Goal: Information Seeking & Learning: Find specific fact

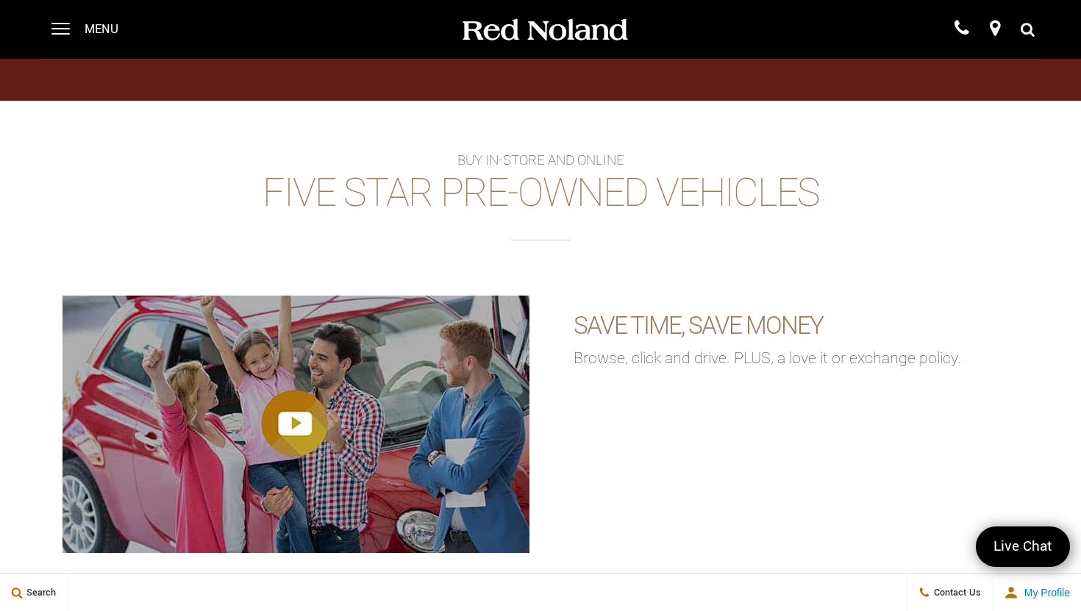
scroll to position [2111, 0]
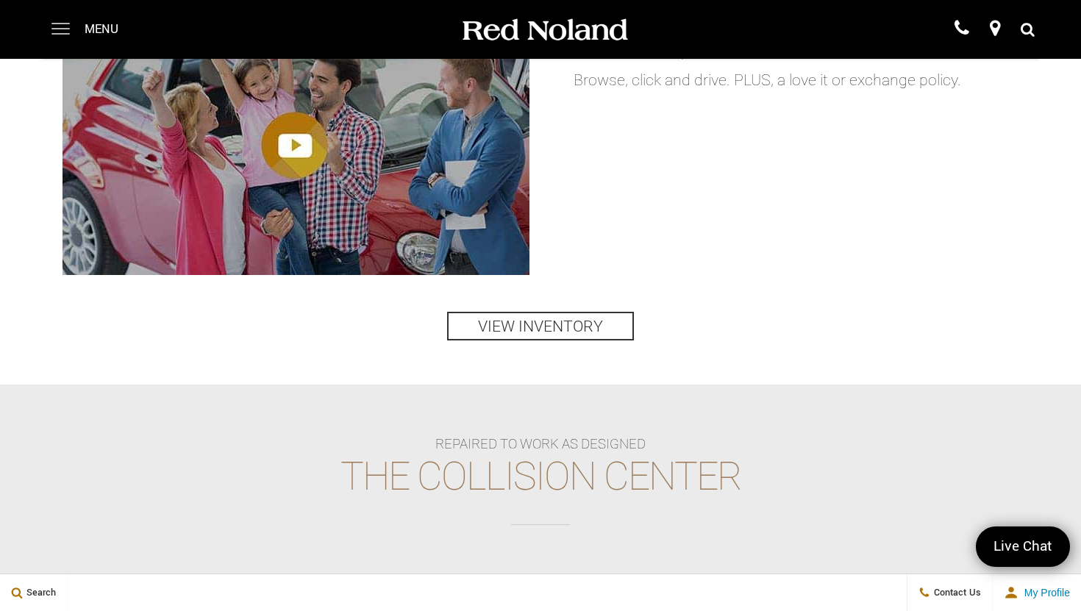
click at [62, 31] on span at bounding box center [60, 29] width 18 height 59
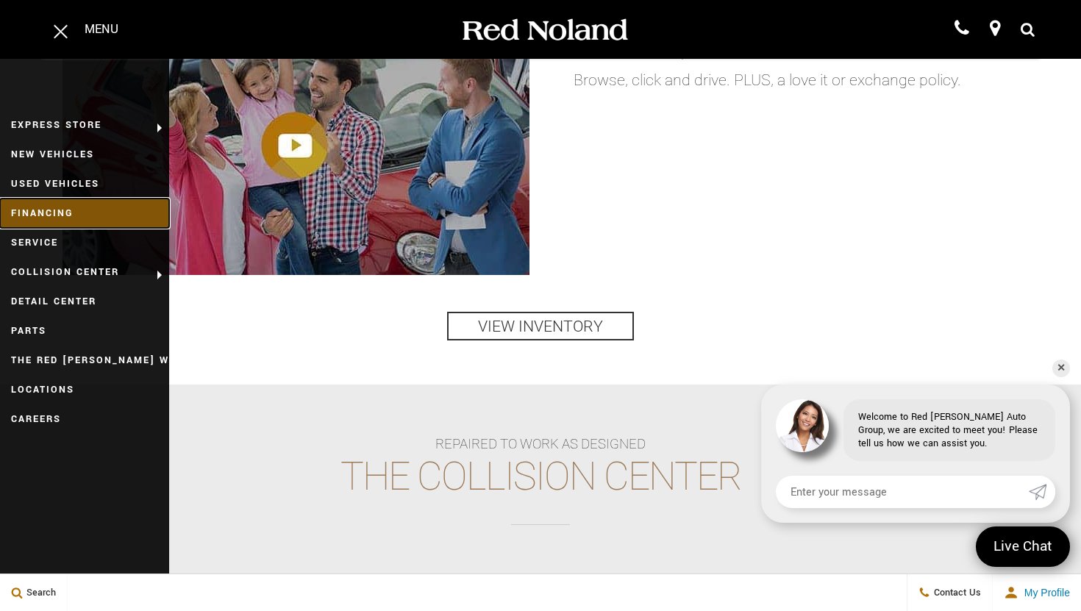
click at [79, 210] on link "Financing" at bounding box center [84, 213] width 169 height 29
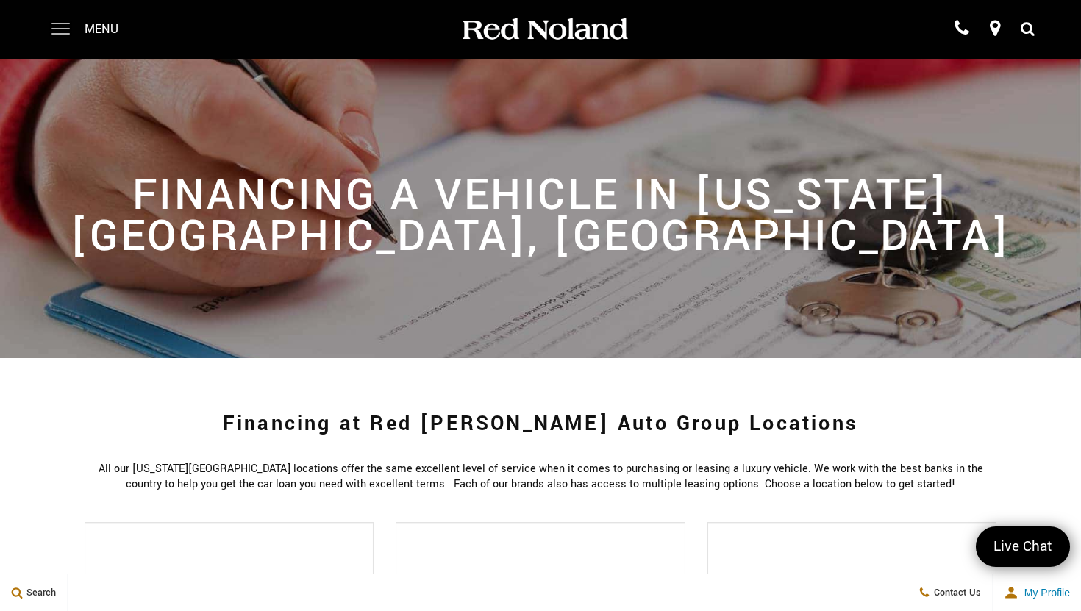
click at [60, 29] on span at bounding box center [60, 29] width 18 height 59
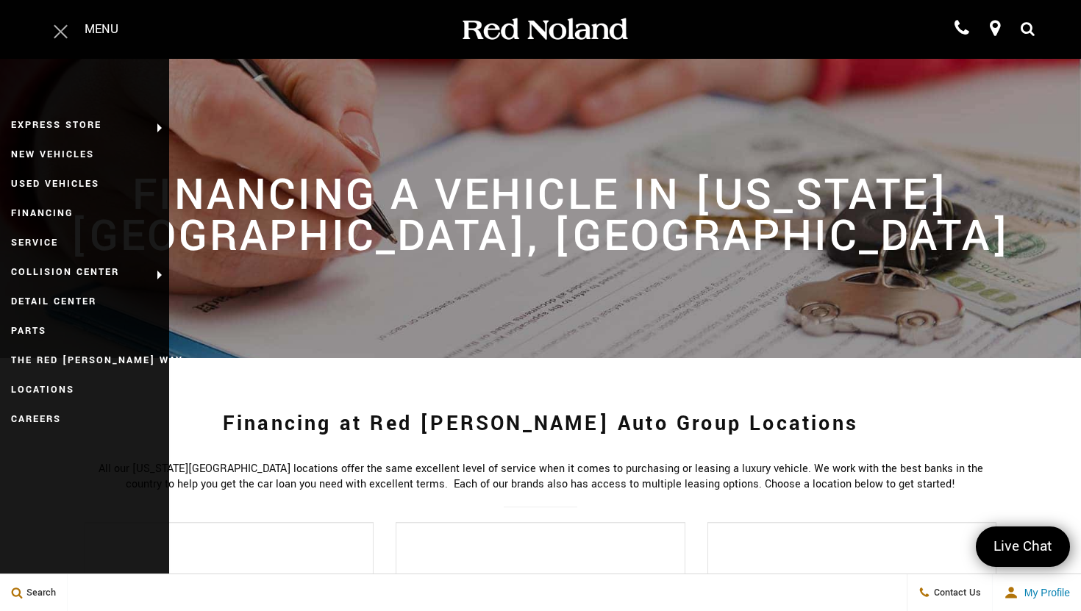
click at [59, 29] on span at bounding box center [61, 31] width 14 height 14
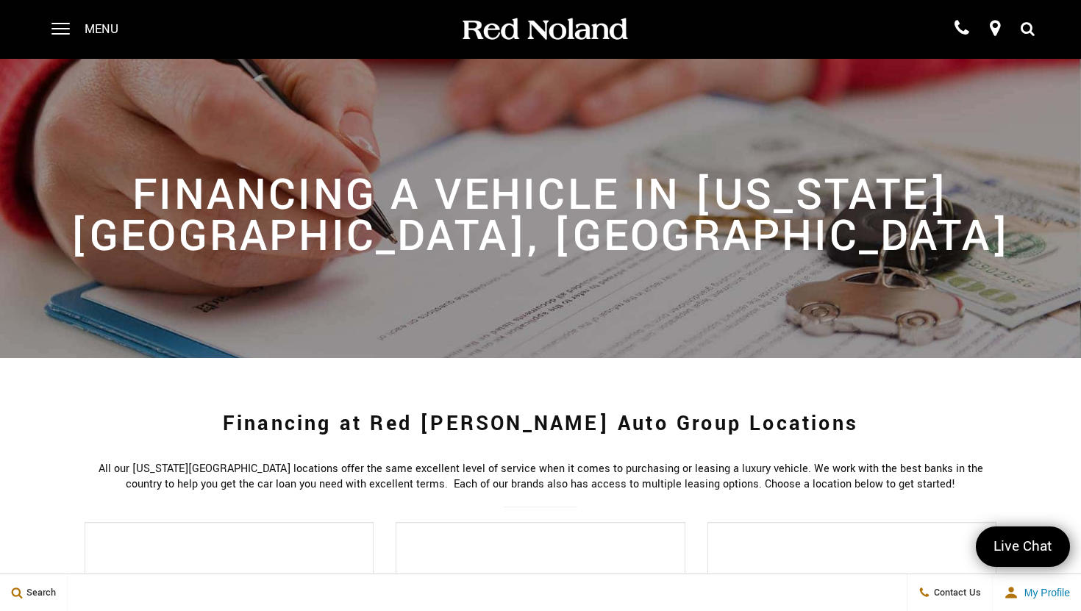
click at [1031, 31] on icon at bounding box center [1027, 29] width 14 height 11
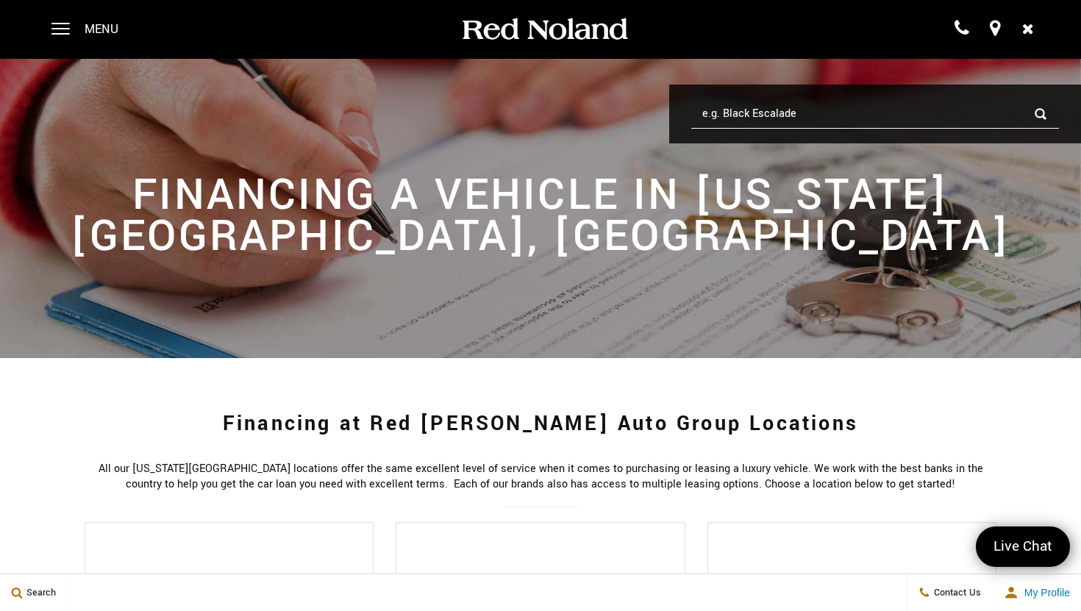
click at [724, 112] on input "e.g. Black Escalade" at bounding box center [875, 113] width 368 height 29
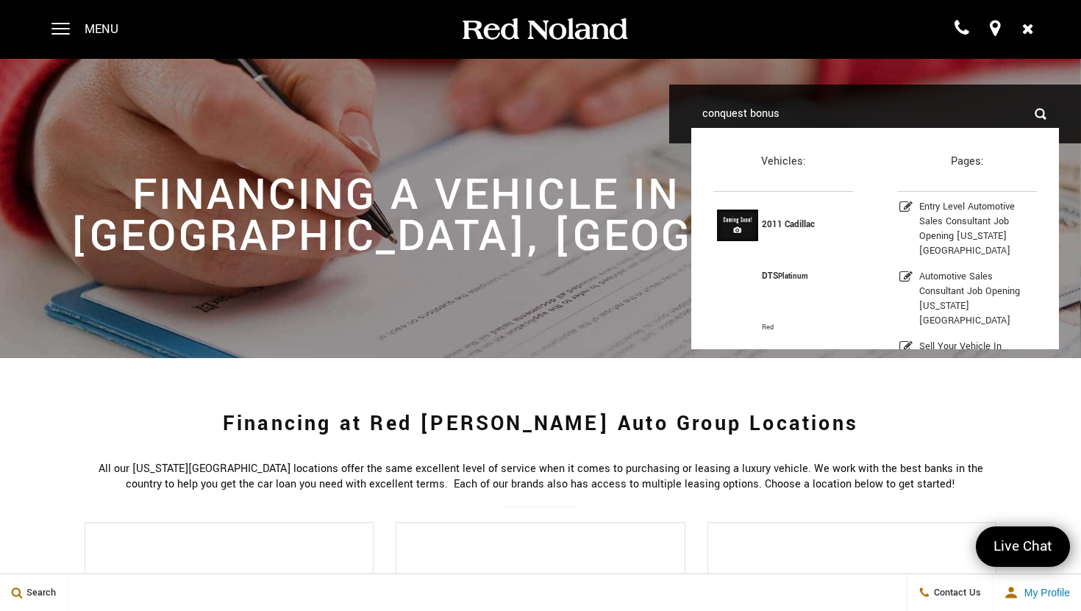
type input "conquest bonus"
click at [1042, 112] on input "conquest bonus" at bounding box center [875, 113] width 368 height 29
click at [945, 126] on input "conquest bonus" at bounding box center [875, 113] width 368 height 29
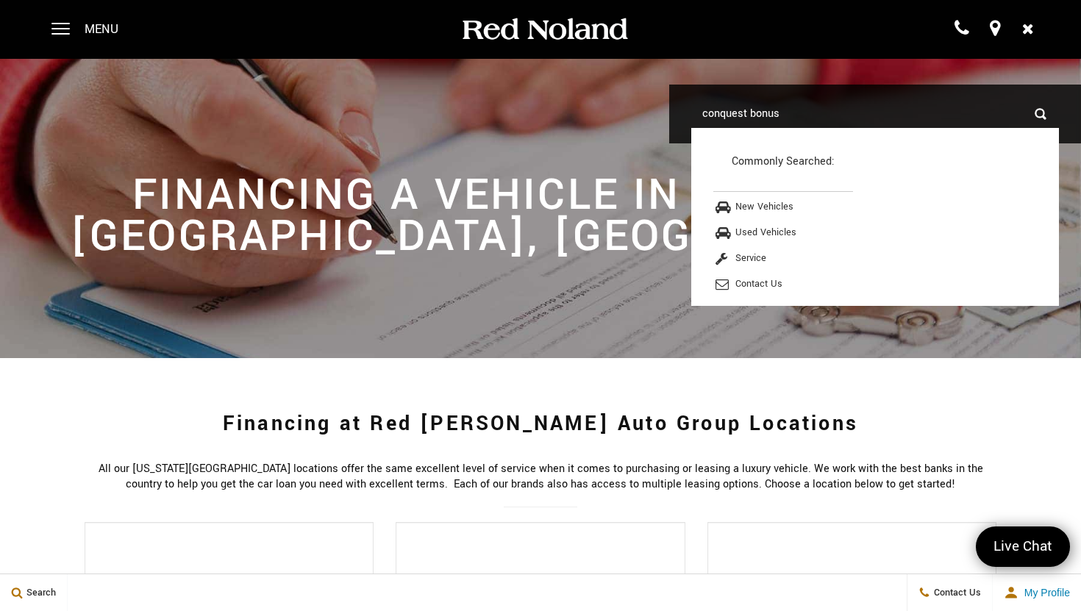
click at [803, 112] on input "conquest bonus" at bounding box center [875, 113] width 368 height 29
click at [749, 118] on input "conquest bonus" at bounding box center [875, 113] width 368 height 29
